Goal: Task Accomplishment & Management: Manage account settings

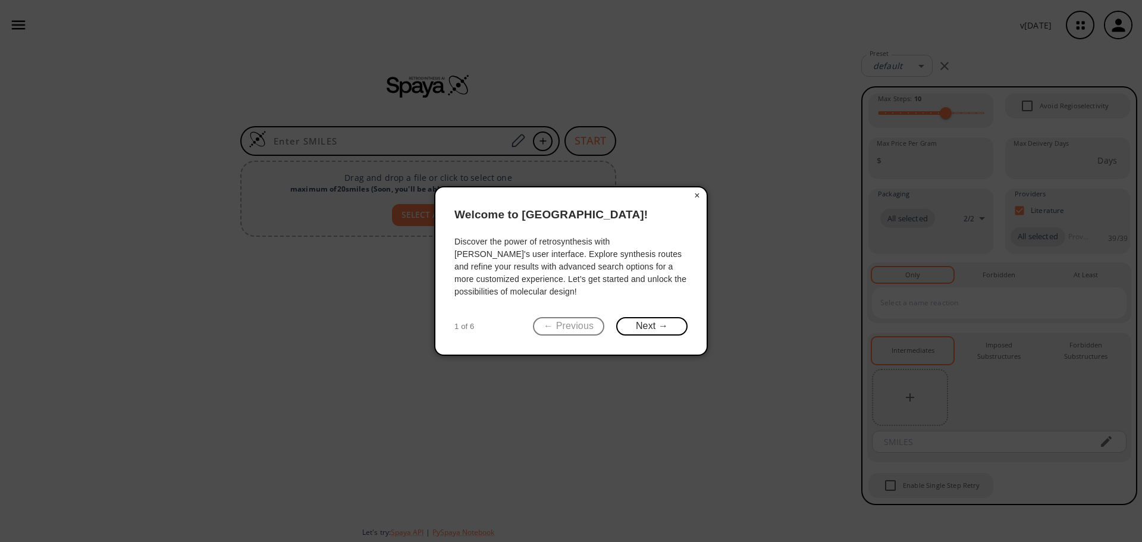
click at [696, 196] on button "×" at bounding box center [696, 195] width 19 height 17
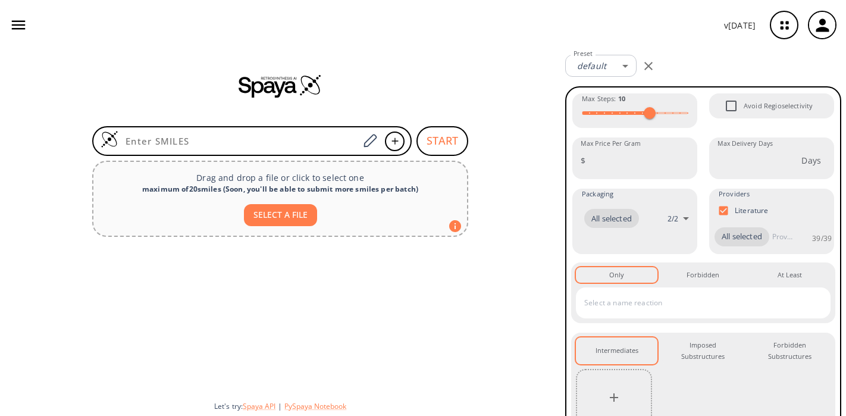
click at [825, 21] on icon "button" at bounding box center [821, 24] width 13 height 13
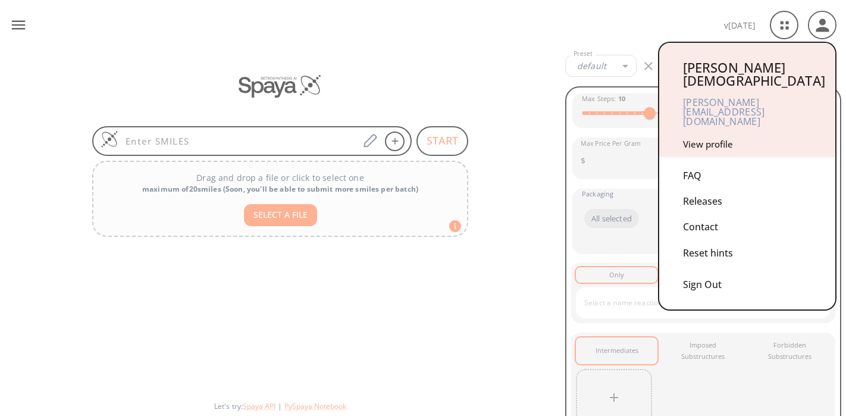
click at [714, 138] on link "View profile" at bounding box center [708, 144] width 50 height 12
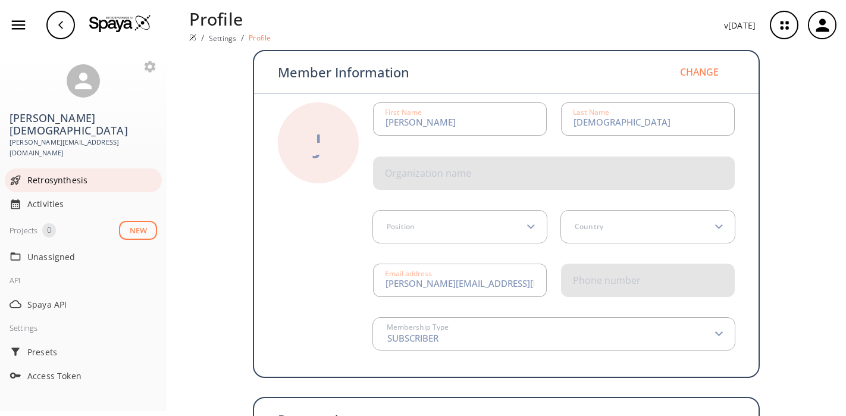
click at [84, 174] on span "Retrosynthesis" at bounding box center [92, 180] width 130 height 12
